Goal: Find specific page/section

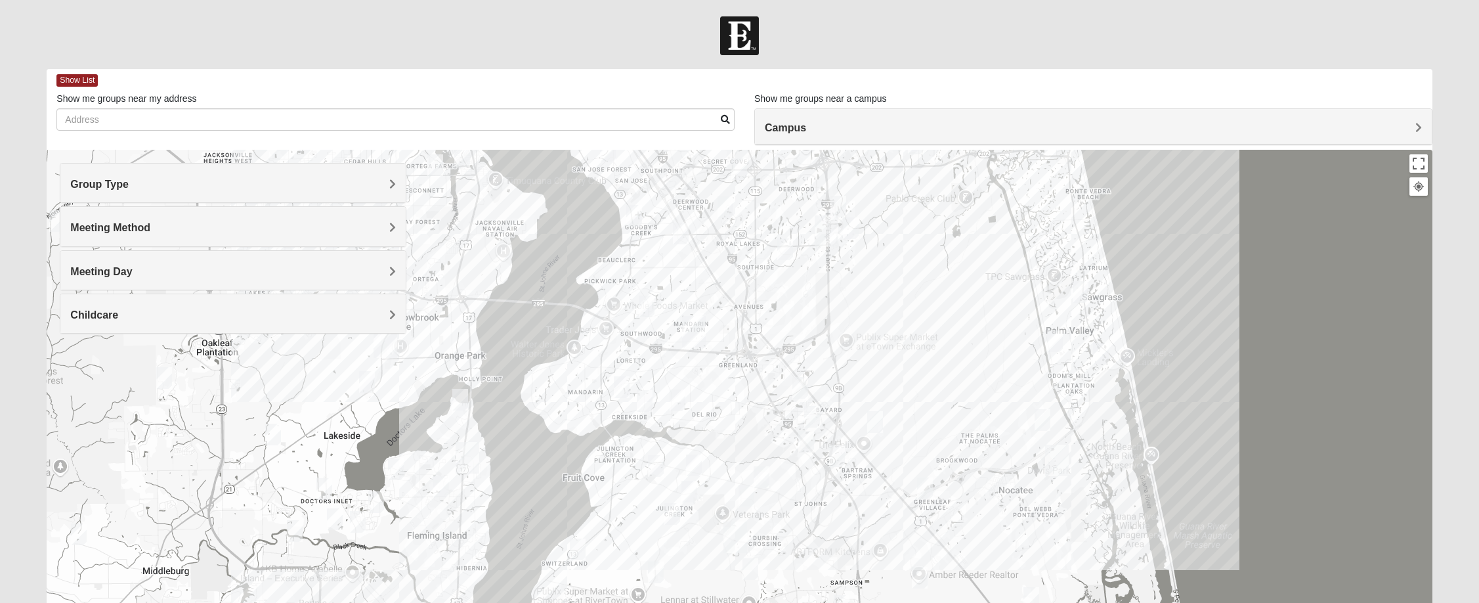
drag, startPoint x: 725, startPoint y: 523, endPoint x: 955, endPoint y: 196, distance: 400.6
click at [955, 196] on div at bounding box center [740, 412] width 1386 height 525
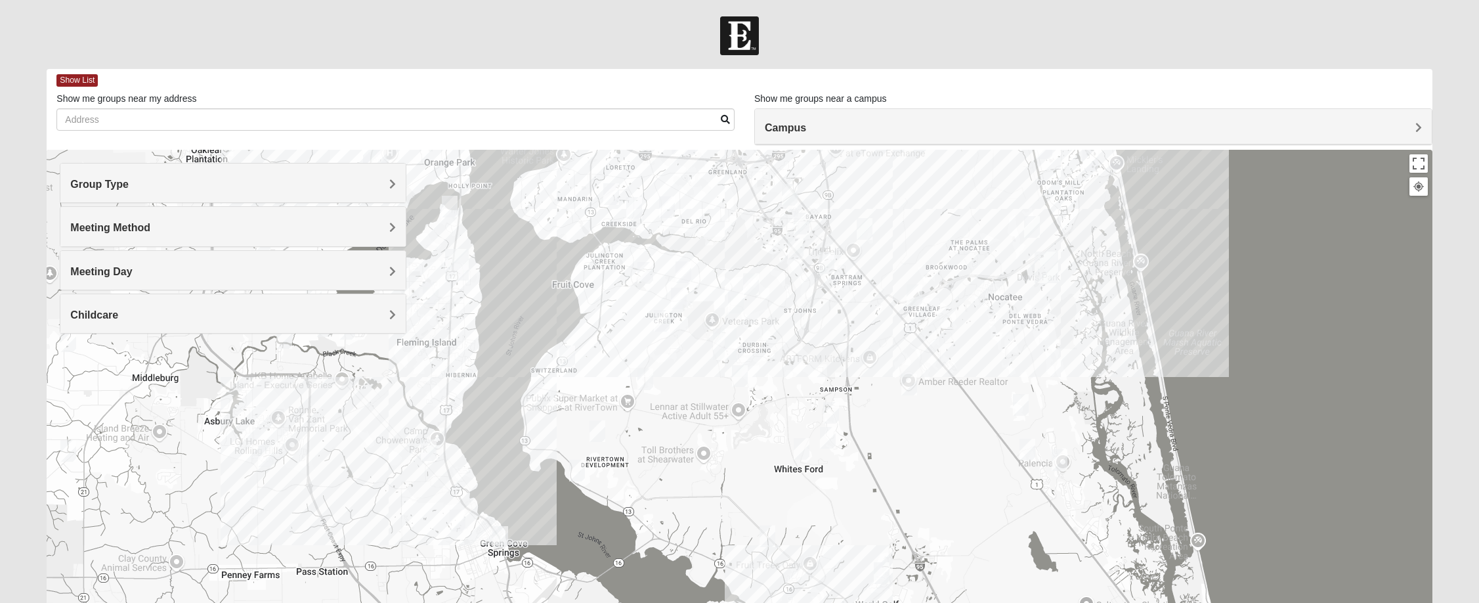
drag, startPoint x: 918, startPoint y: 476, endPoint x: 907, endPoint y: 279, distance: 197.3
click at [907, 279] on div at bounding box center [740, 412] width 1386 height 525
click at [724, 368] on div at bounding box center [740, 412] width 1386 height 525
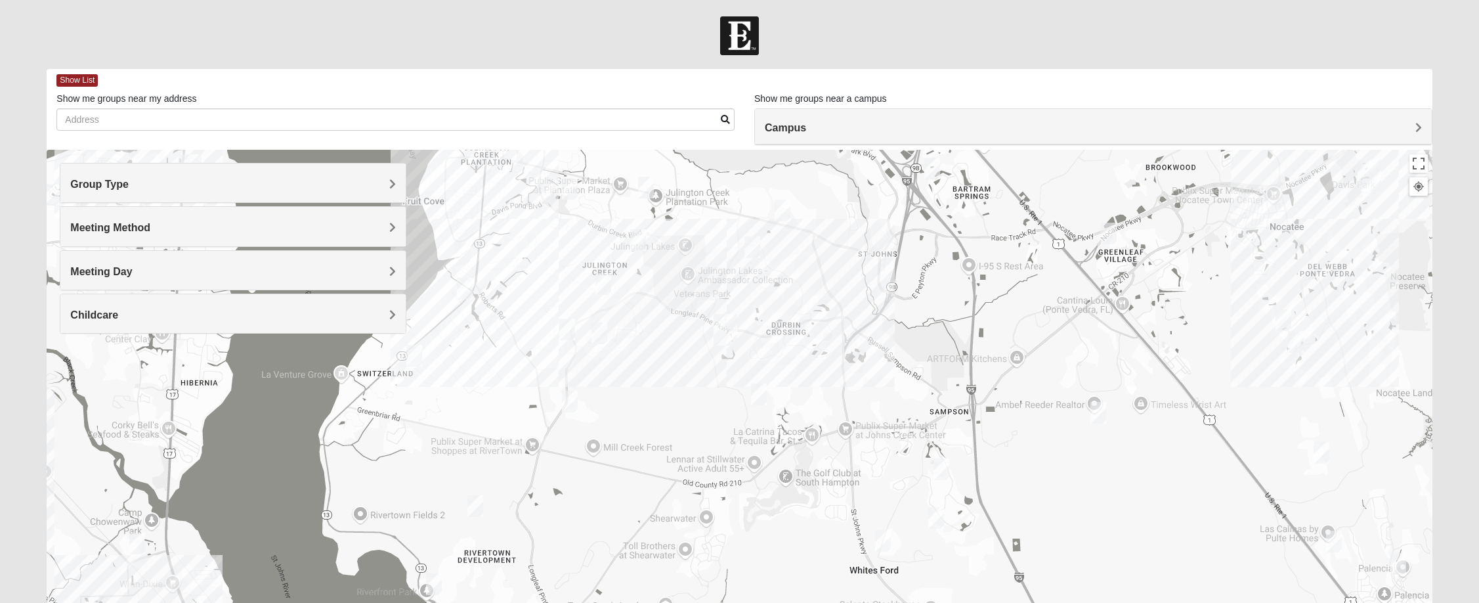
click at [720, 356] on div at bounding box center [740, 412] width 1386 height 525
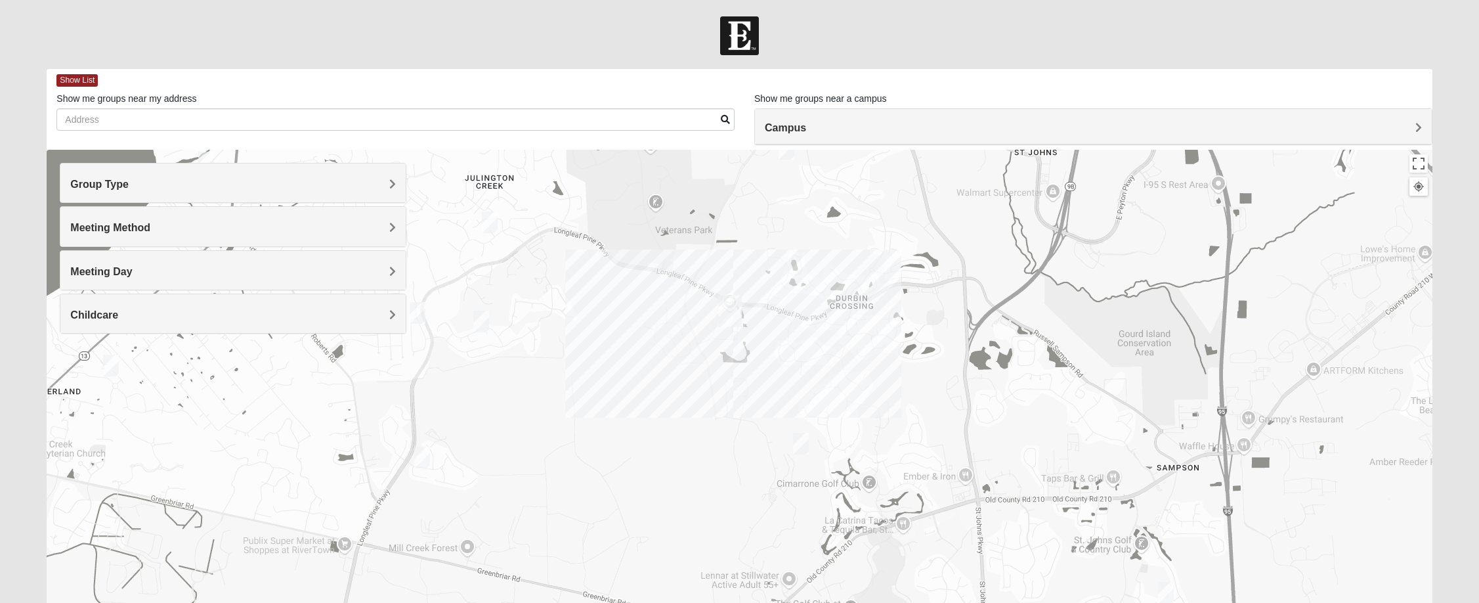
click at [720, 343] on div at bounding box center [740, 412] width 1386 height 525
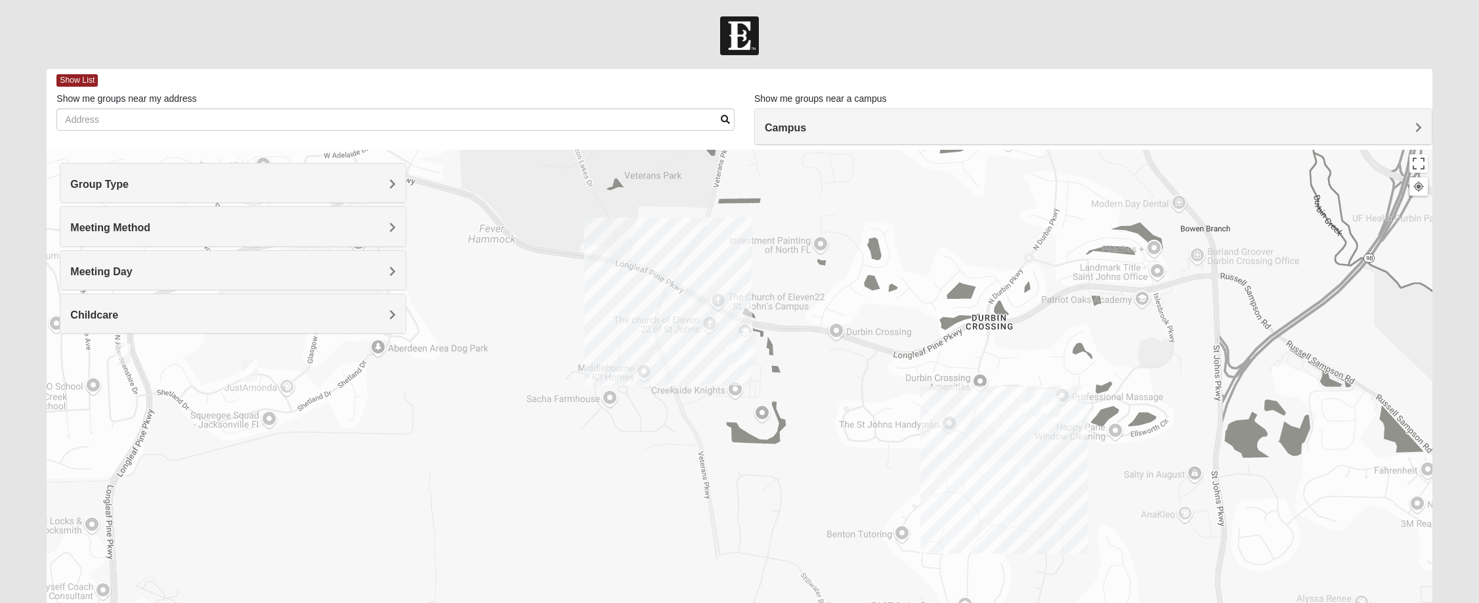
drag, startPoint x: 719, startPoint y: 305, endPoint x: 724, endPoint y: 376, distance: 71.1
click at [724, 376] on div at bounding box center [740, 412] width 1386 height 525
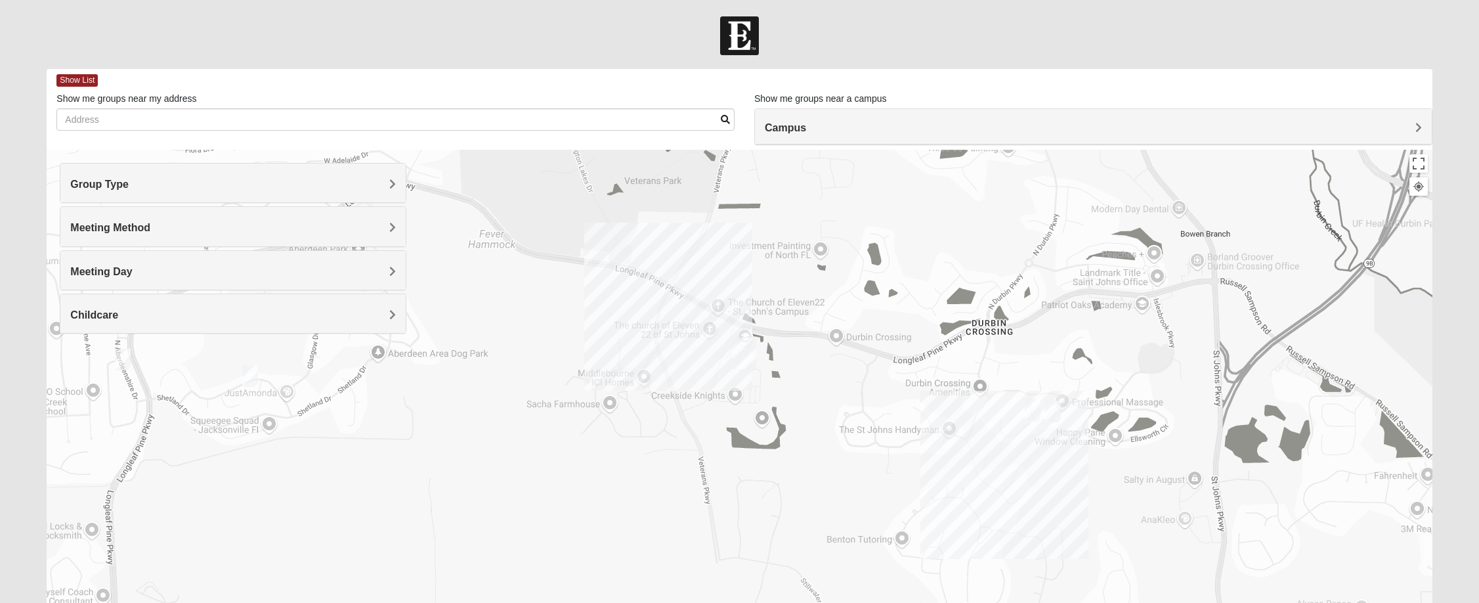
click at [687, 315] on div at bounding box center [740, 412] width 1386 height 525
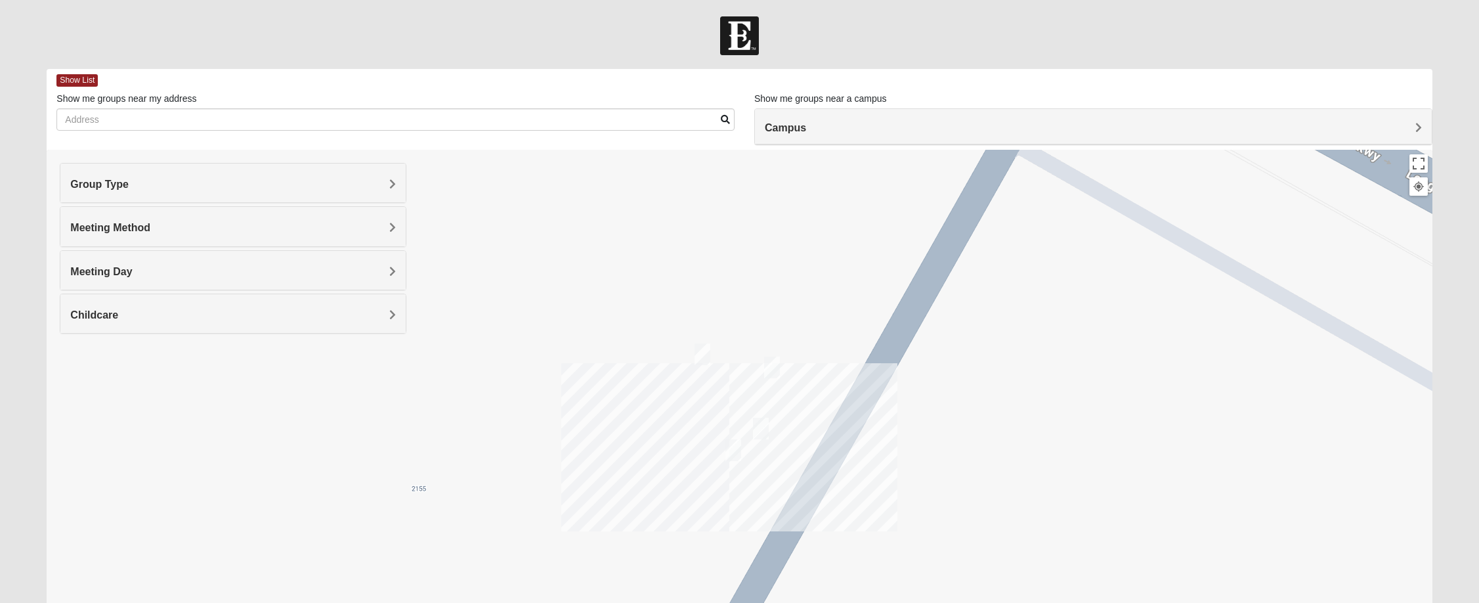
click at [701, 353] on img "On Campus Mixed Middleton 32259" at bounding box center [703, 354] width 16 height 22
click at [774, 368] on img "On Campus Mens Otts 32259" at bounding box center [772, 368] width 16 height 22
click at [757, 427] on img "On Campus Mixed Doerr 32259" at bounding box center [761, 429] width 16 height 22
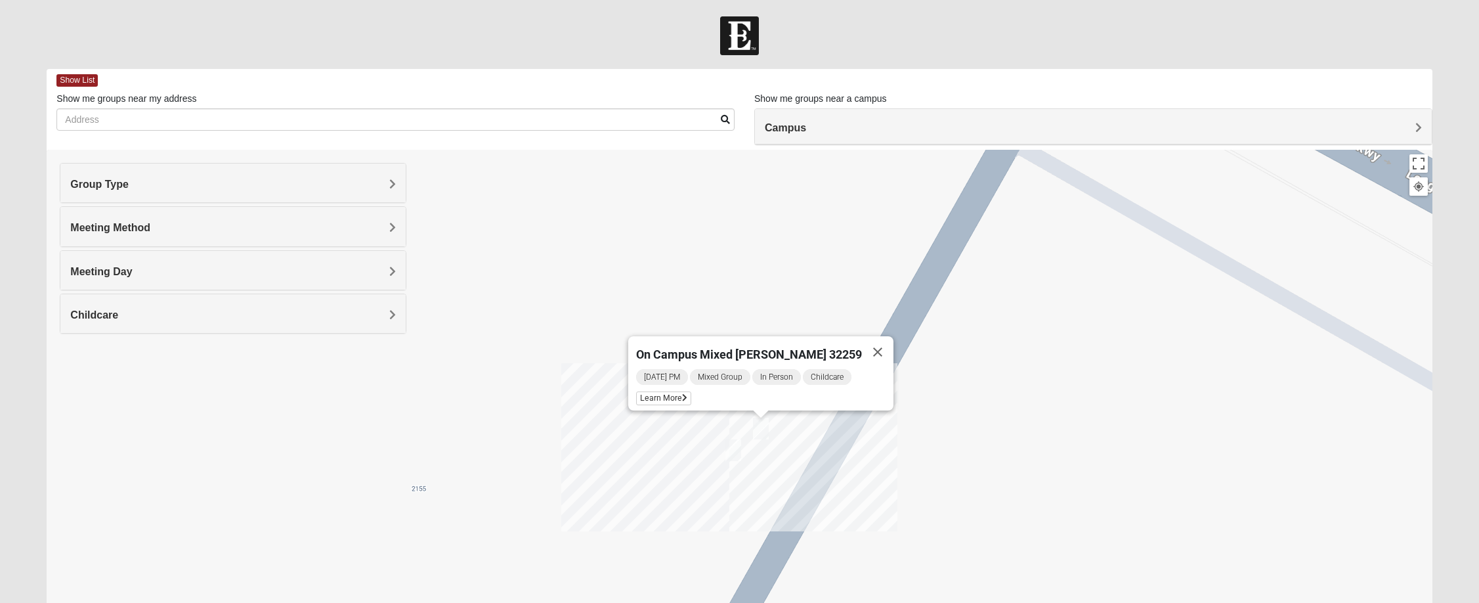
click at [737, 450] on img "On campus Mens Miller 32259" at bounding box center [734, 450] width 16 height 22
